Goal: Navigation & Orientation: Go to known website

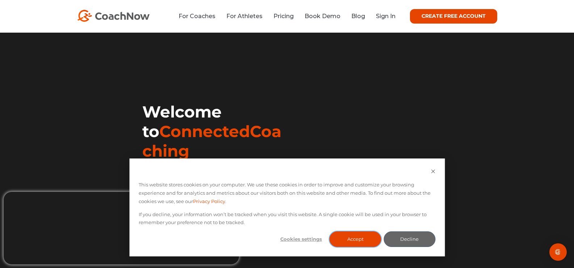
click at [362, 242] on button "Accept" at bounding box center [356, 239] width 52 height 16
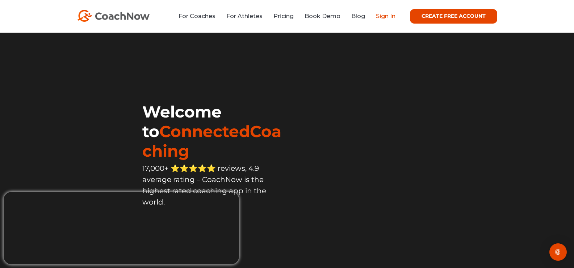
click at [389, 16] on link "Sign In" at bounding box center [386, 16] width 20 height 7
